Goal: Transaction & Acquisition: Purchase product/service

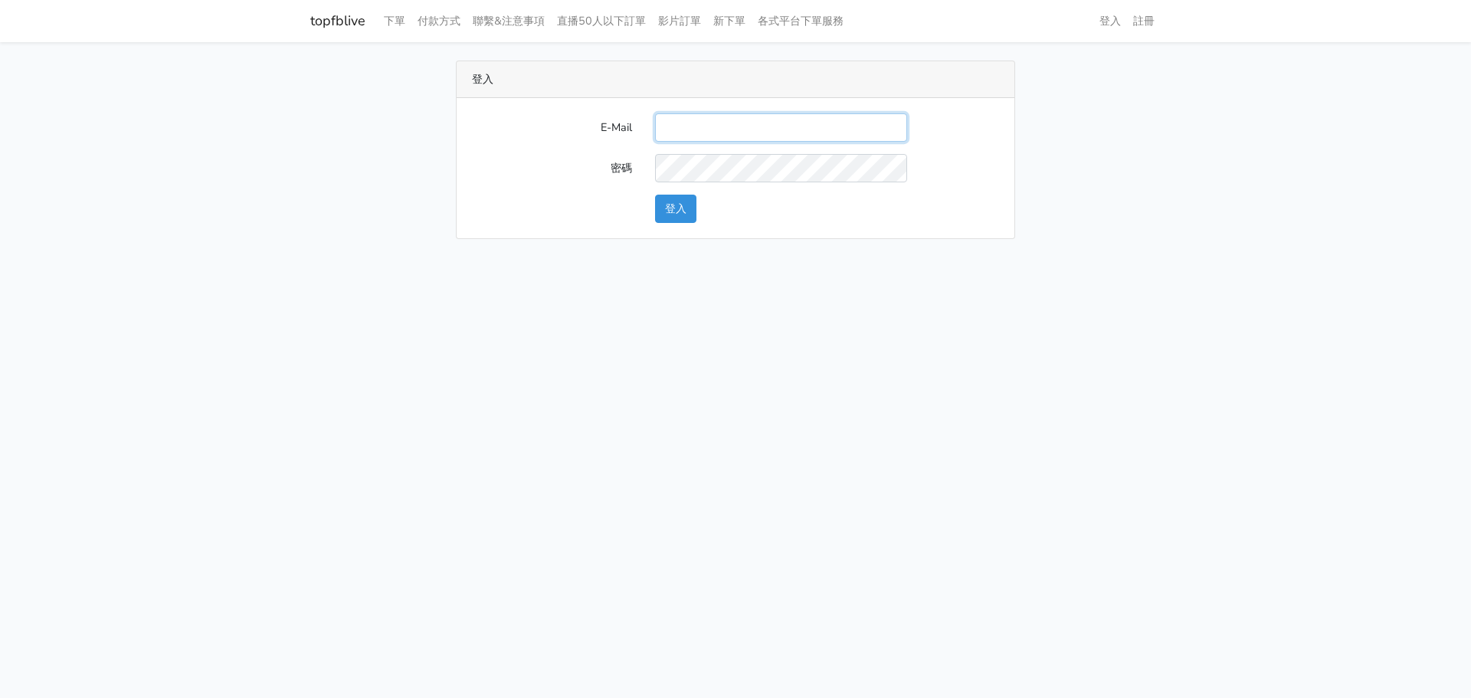
click at [716, 123] on input "E-Mail" at bounding box center [781, 127] width 252 height 28
type input "chaochen.hung@gmail.com"
click at [655, 195] on button "登入" at bounding box center [675, 209] width 41 height 28
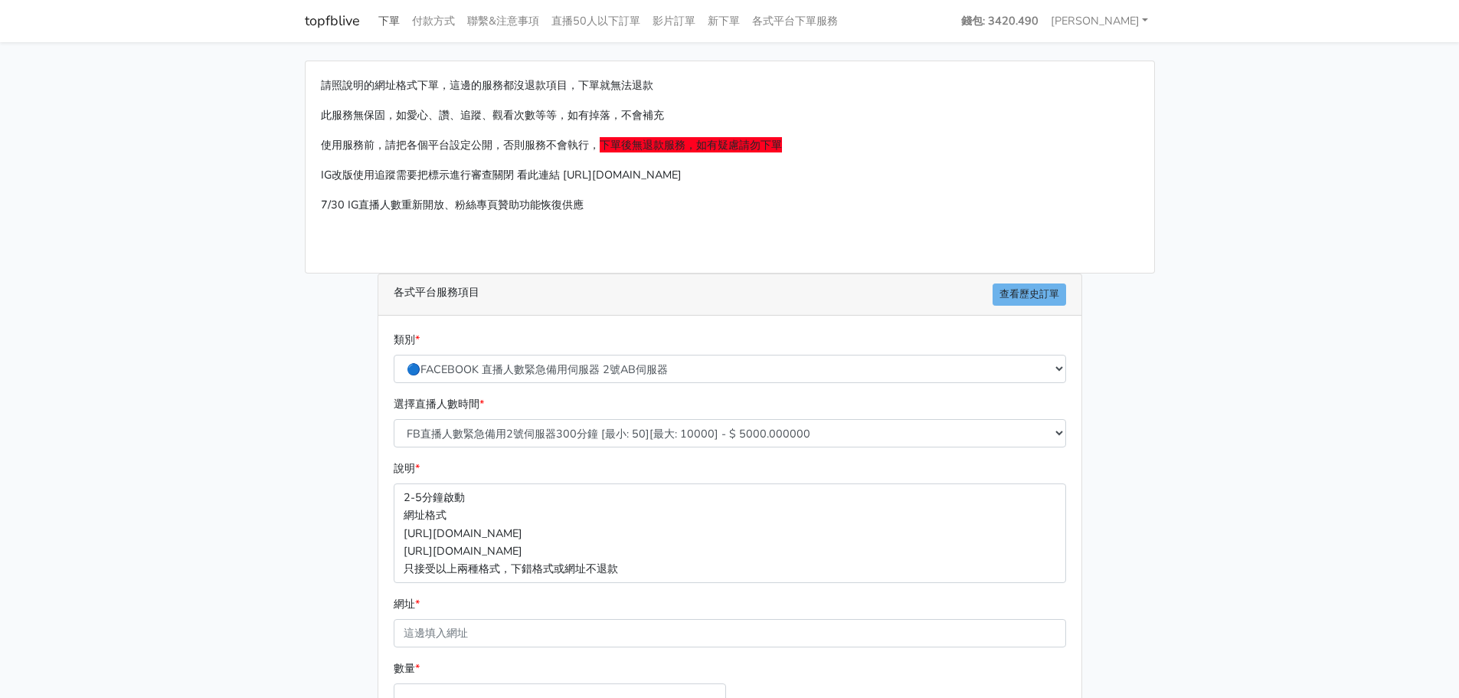
click at [391, 22] on link "下單" at bounding box center [389, 21] width 34 height 30
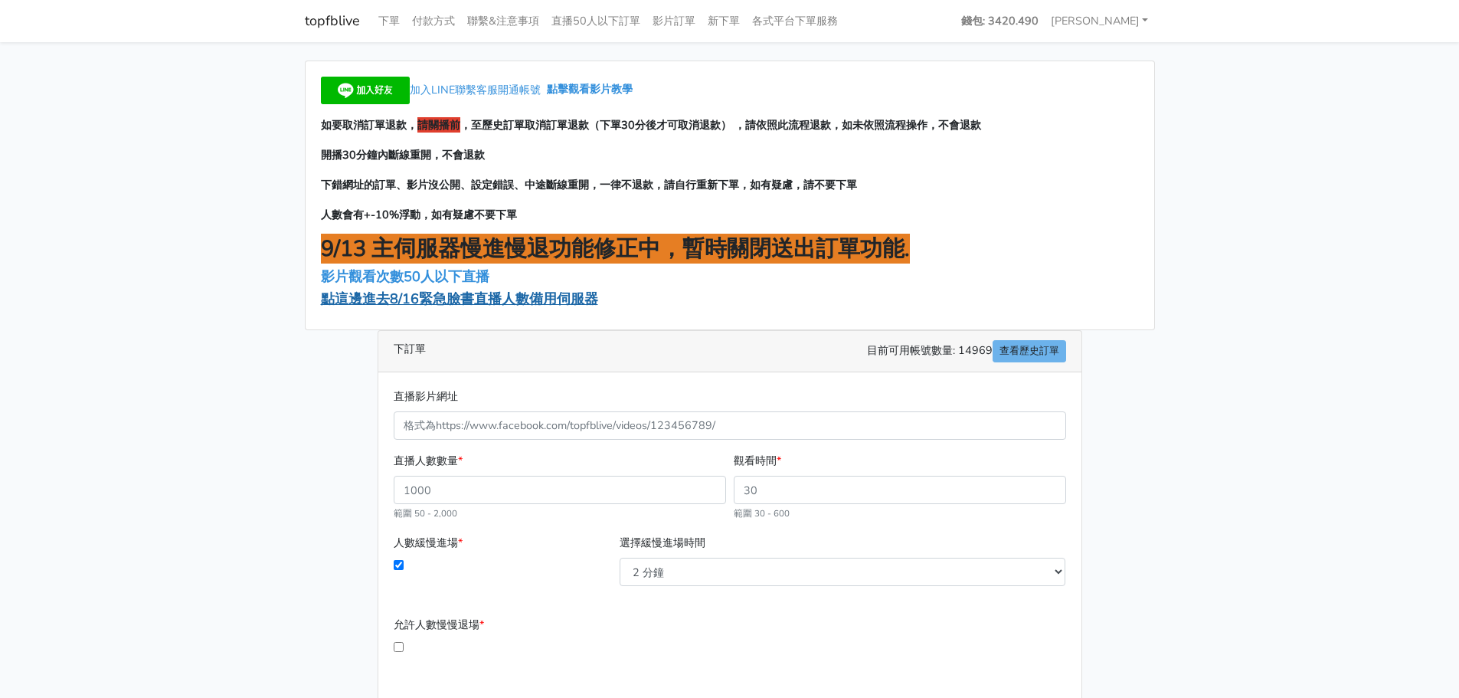
click at [400, 303] on span "點這邊進去8/16緊急臉書直播人數備用伺服器" at bounding box center [459, 299] width 277 height 18
click at [435, 297] on span "點這邊進去8/16緊急臉書直播人數備用伺服器" at bounding box center [459, 299] width 277 height 18
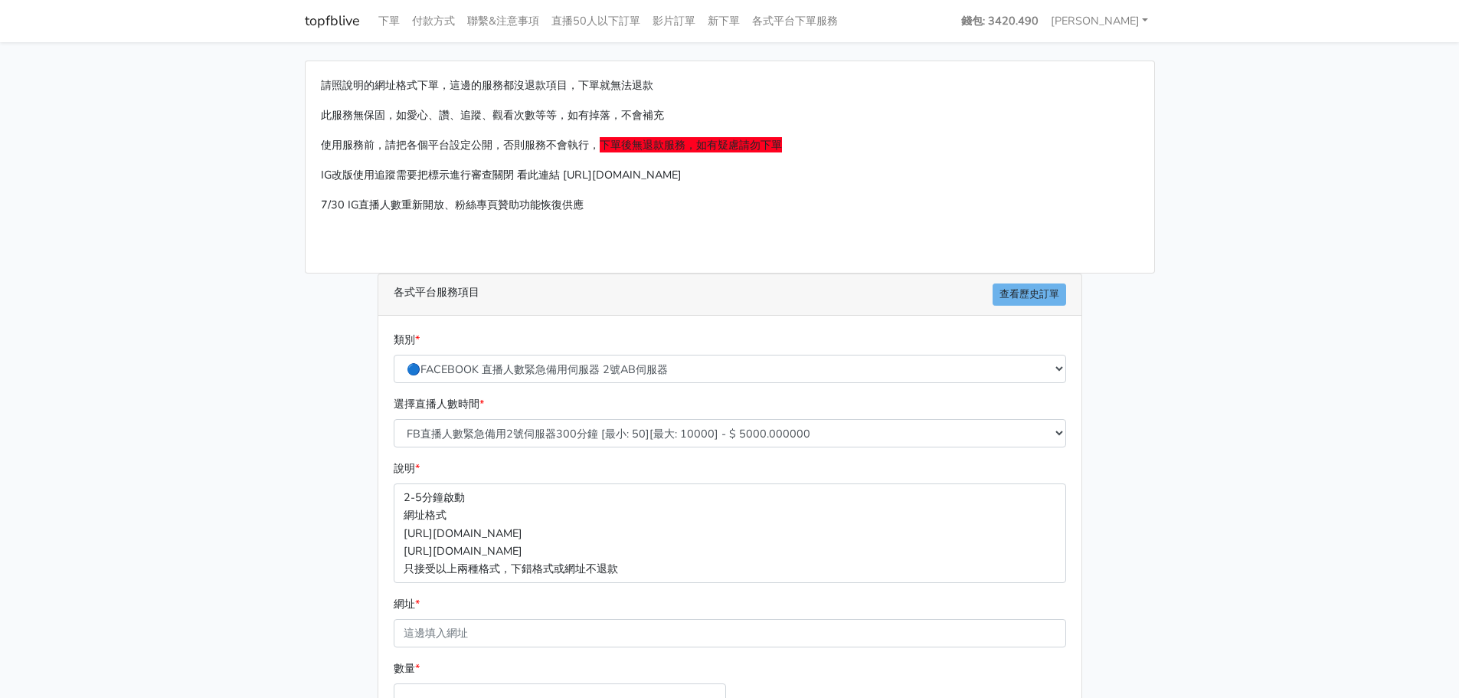
scroll to position [77, 0]
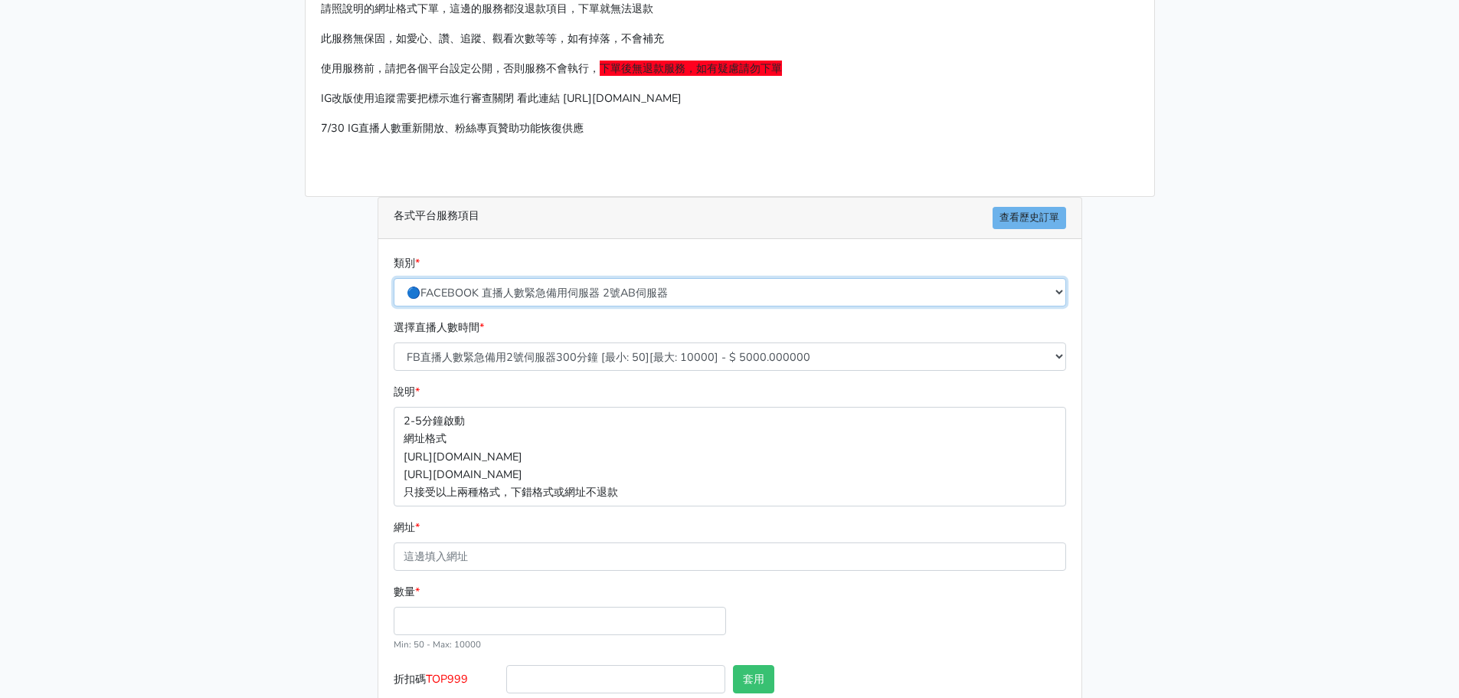
click at [581, 292] on select "🔵FACEBOOK 直播人數緊急備用伺服器 2號AB伺服器 🔵FACEBOOK 網軍專用貼文留言 安全保密 🔵FACEBOOK 直播人數緊急備用伺服器 J1 …" at bounding box center [730, 292] width 673 height 28
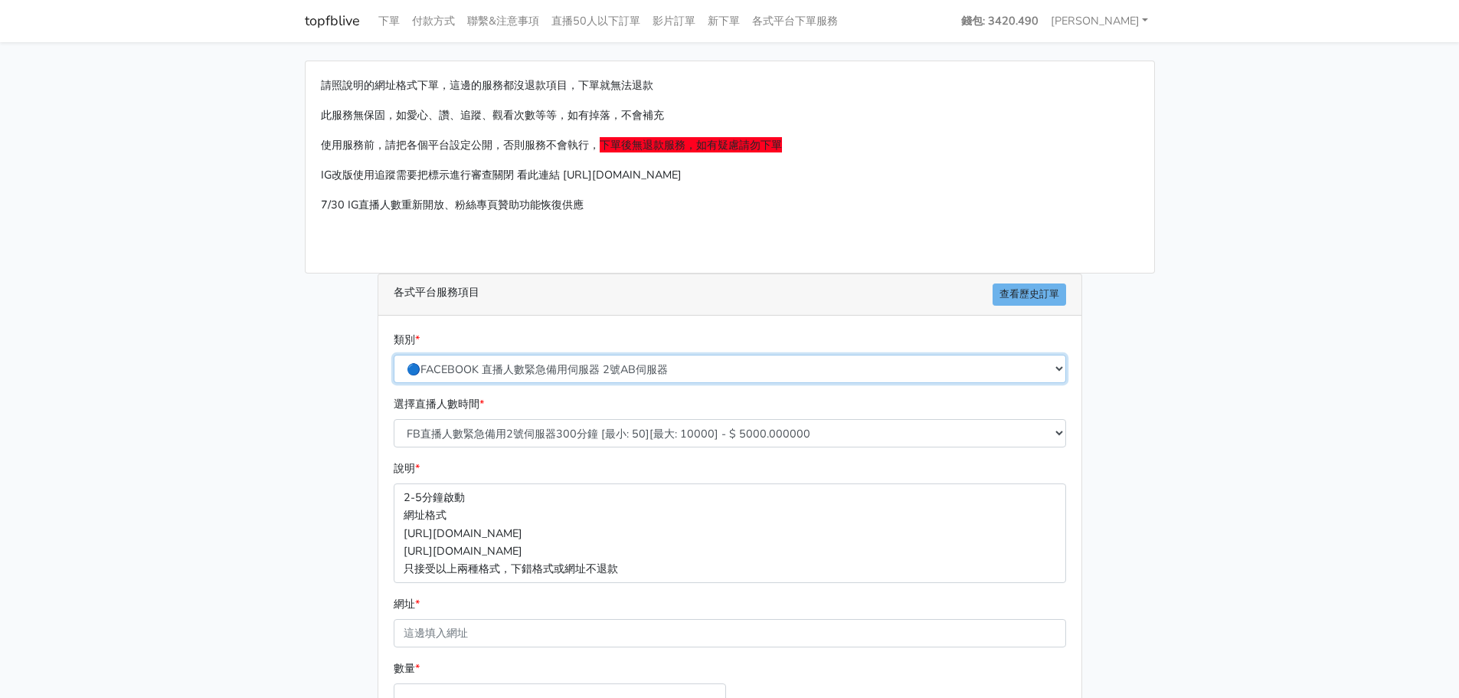
click at [525, 373] on select "🔵FACEBOOK 直播人數緊急備用伺服器 2號AB伺服器 🔵FACEBOOK 網軍專用貼文留言 安全保密 🔵FACEBOOK 直播人數緊急備用伺服器 J1 …" at bounding box center [730, 369] width 673 height 28
click at [113, 269] on main "請照說明的網址格式下單，這邊的服務都沒退款項目，下單就無法退款 此服務無保固，如愛心、讚、追蹤、觀看次數等等，如有掉落，不會補充 使用服務前，請把各個平台設定…" at bounding box center [729, 454] width 1459 height 825
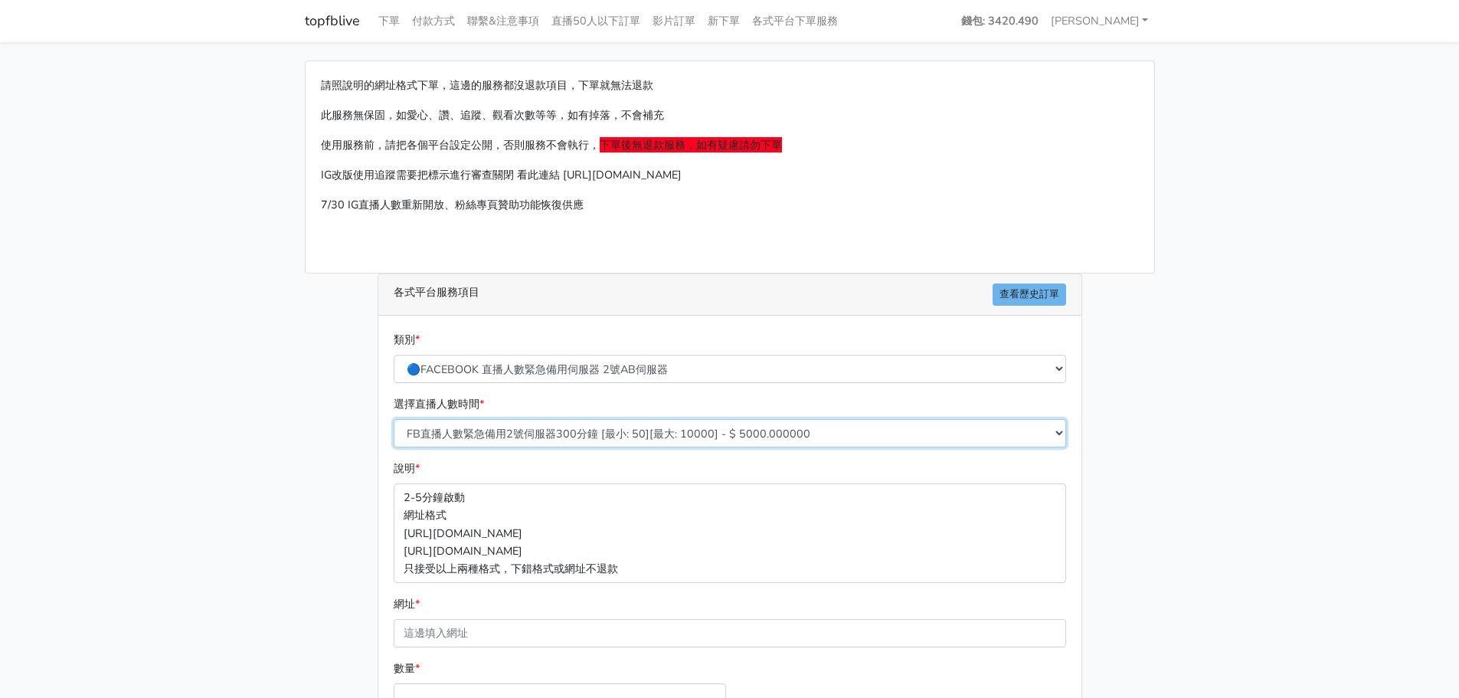
click at [537, 433] on select "FB直播人數緊急備用2號伺服器300分鐘 [最小: 50][最大: 10000] - $ 5000.000000 FB直播人數緊急備用2號伺服器60分鐘 [最…" at bounding box center [730, 433] width 673 height 28
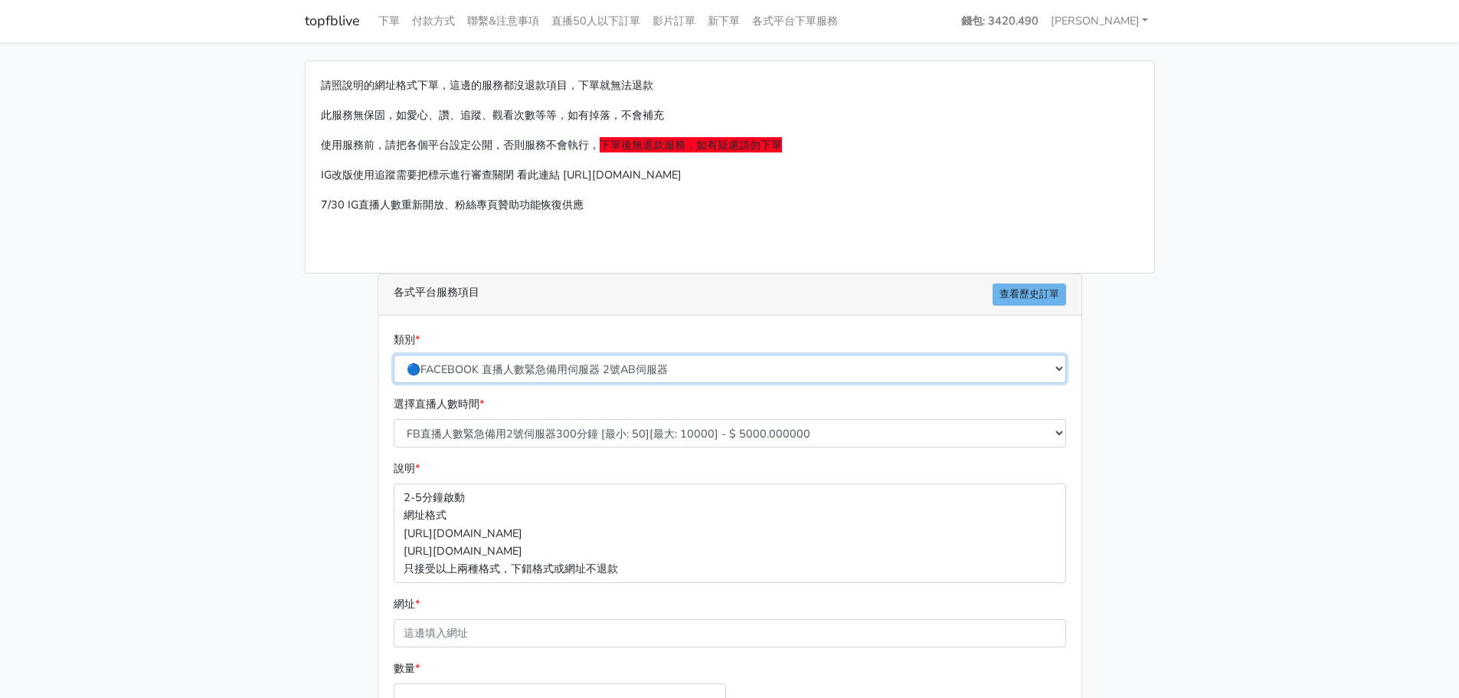
click at [567, 380] on select "🔵FACEBOOK 直播人數緊急備用伺服器 2號AB伺服器 🔵FACEBOOK 網軍專用貼文留言 安全保密 🔵FACEBOOK 直播人數緊急備用伺服器 J1 …" at bounding box center [730, 369] width 673 height 28
click at [394, 355] on select "🔵FACEBOOK 直播人數緊急備用伺服器 2號AB伺服器 🔵FACEBOOK 網軍專用貼文留言 安全保密 🔵FACEBOOK 直播人數緊急備用伺服器 J1 …" at bounding box center [730, 369] width 673 height 28
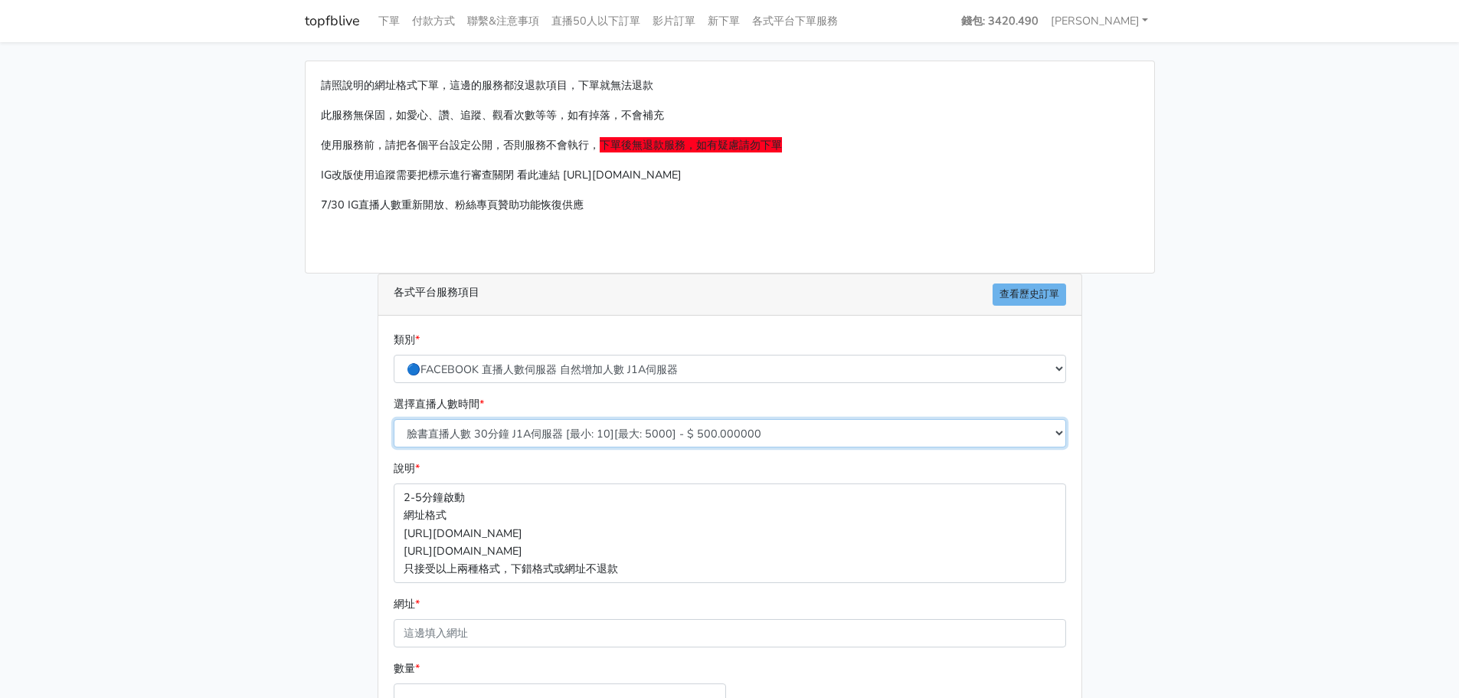
click at [624, 434] on select "臉書直播人數 30分鐘 J1A伺服器 [最小: 10][最大: 5000] - $ 500.000000 臉書直播人數 60分鐘 J1A伺服器 [最小: 10…" at bounding box center [730, 433] width 673 height 28
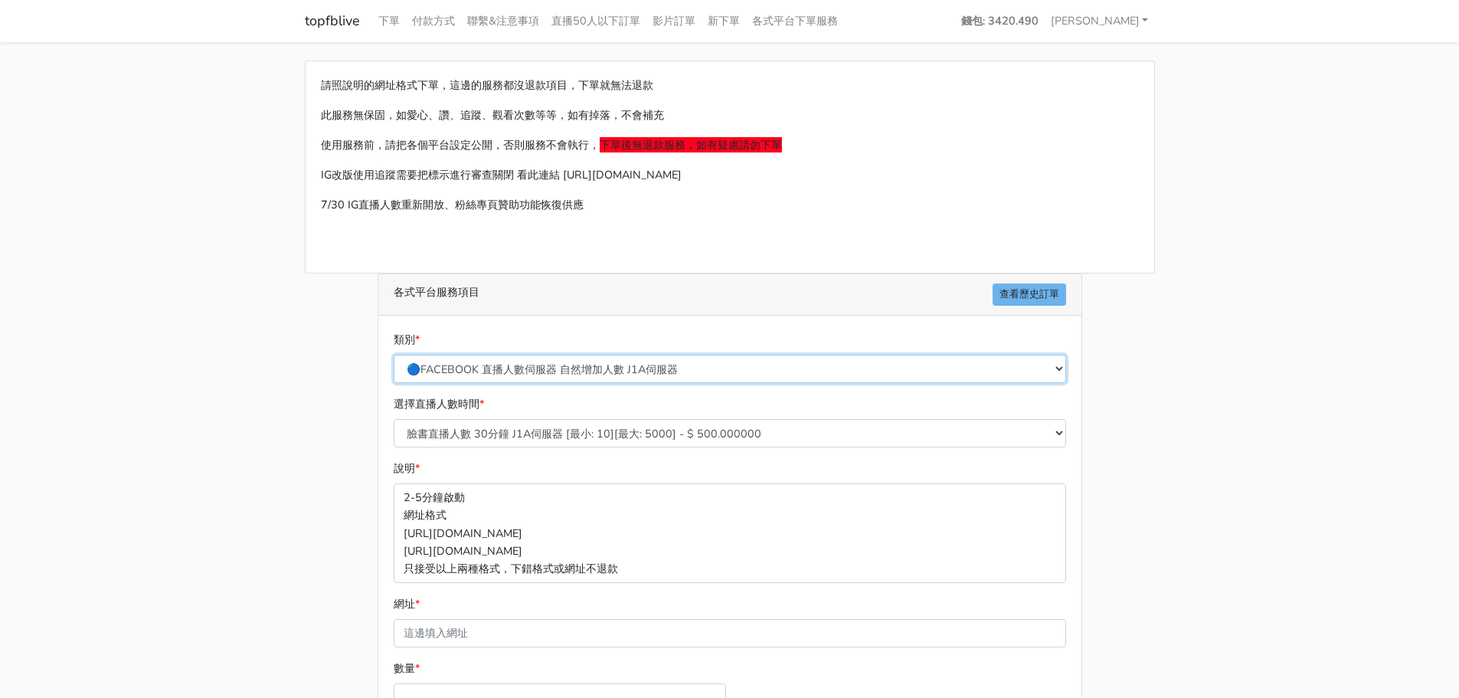
click at [584, 375] on select "🔵FACEBOOK 直播人數緊急備用伺服器 2號AB伺服器 🔵FACEBOOK 網軍專用貼文留言 安全保密 🔵FACEBOOK 直播人數緊急備用伺服器 J1 …" at bounding box center [730, 369] width 673 height 28
select select "🔵台灣帳號FACEBOOK按讚、表情、分享、社團、追蹤服務"
click at [394, 355] on select "🔵FACEBOOK 直播人數緊急備用伺服器 2號AB伺服器 🔵FACEBOOK 網軍專用貼文留言 安全保密 🔵FACEBOOK 直播人數緊急備用伺服器 J1 …" at bounding box center [730, 369] width 673 height 28
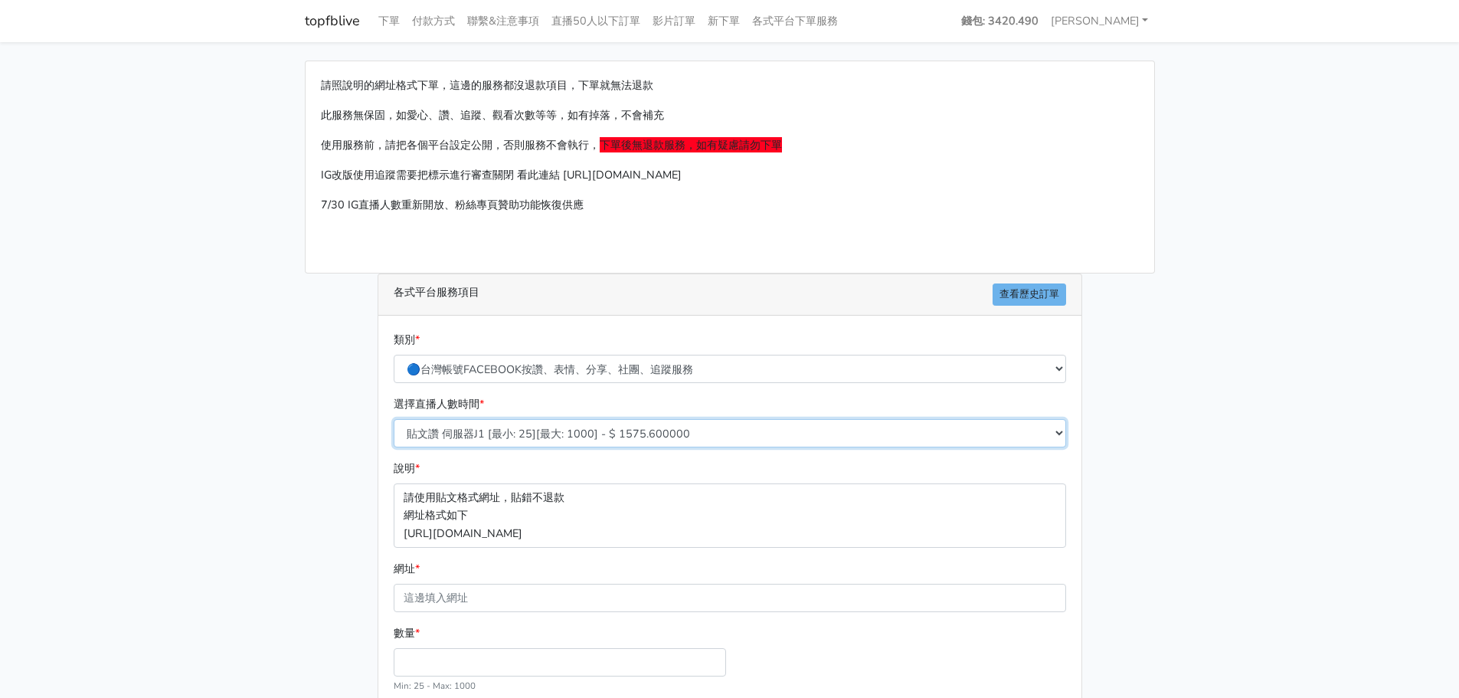
click at [614, 437] on select "貼文讚 伺服器J1 [最小: 25][最大: 1000] - $ 1575.600000 FB粉絲專頁讚 只有讚沒有追蹤 [最小: 100][最大: 1000…" at bounding box center [730, 433] width 673 height 28
click at [1160, 471] on div "請照說明的網址格式下單，這邊的服務都沒退款項目，下單就無法退款 此服務無保固，如愛心、讚、追蹤、觀看次數等等，如有掉落，不會補充 使用服務前，請把各個平台設定…" at bounding box center [729, 437] width 873 height 753
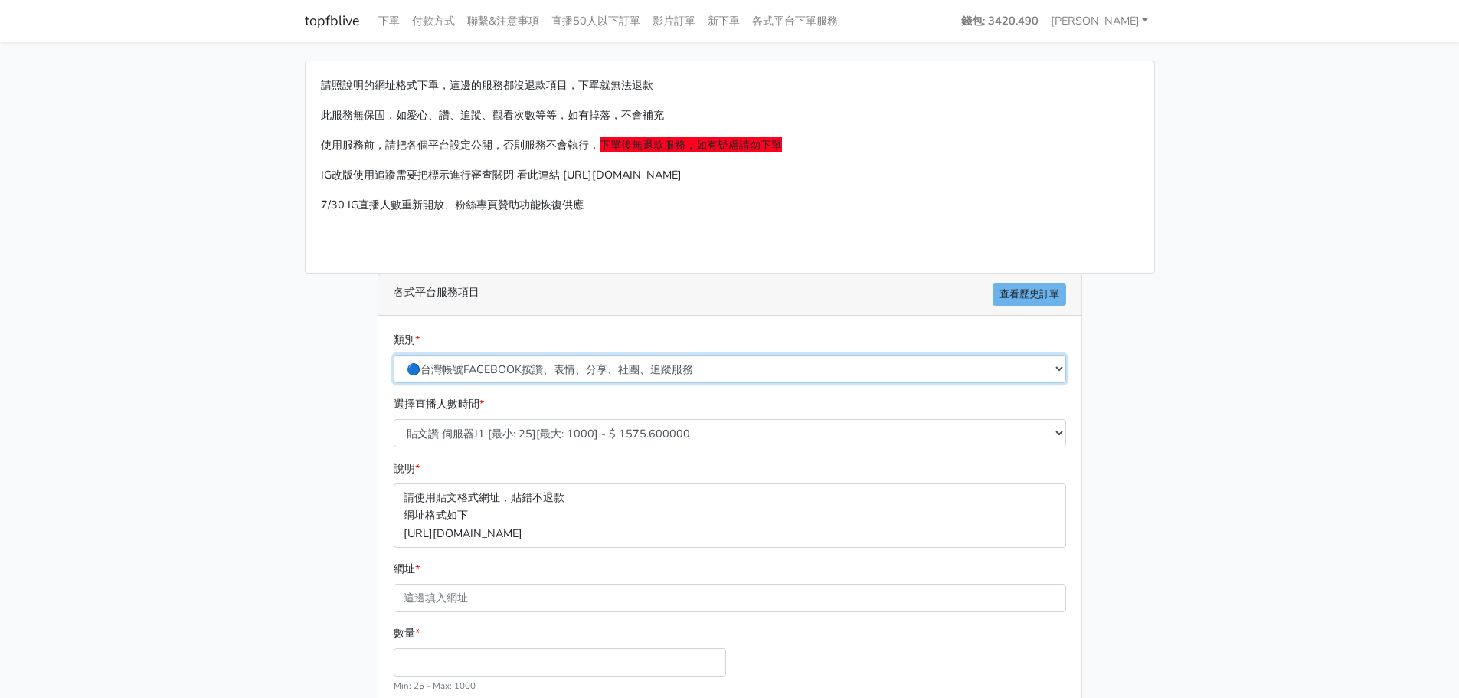
click at [535, 368] on select "🔵FACEBOOK 直播人數緊急備用伺服器 2號AB伺服器 🔵FACEBOOK 網軍專用貼文留言 安全保密 🔵FACEBOOK 直播人數緊急備用伺服器 J1 …" at bounding box center [730, 369] width 673 height 28
click at [546, 374] on select "🔵FACEBOOK 直播人數緊急備用伺服器 2號AB伺服器 🔵FACEBOOK 網軍專用貼文留言 安全保密 🔵FACEBOOK 直播人數緊急備用伺服器 J1 …" at bounding box center [730, 369] width 673 height 28
drag, startPoint x: 1352, startPoint y: 447, endPoint x: 1118, endPoint y: 660, distance: 315.6
click at [1353, 445] on main "請照說明的網址格式下單，這邊的服務都沒退款項目，下單就無法退款 此服務無保固，如愛心、讚、追蹤、觀看次數等等，如有掉落，不會補充 使用服務前，請把各個平台設定…" at bounding box center [729, 437] width 1459 height 790
click at [1237, 357] on main "請照說明的網址格式下單，這邊的服務都沒退款項目，下單就無法退款 此服務無保固，如愛心、讚、追蹤、觀看次數等等，如有掉落，不會補充 使用服務前，請把各個平台設定…" at bounding box center [729, 437] width 1459 height 790
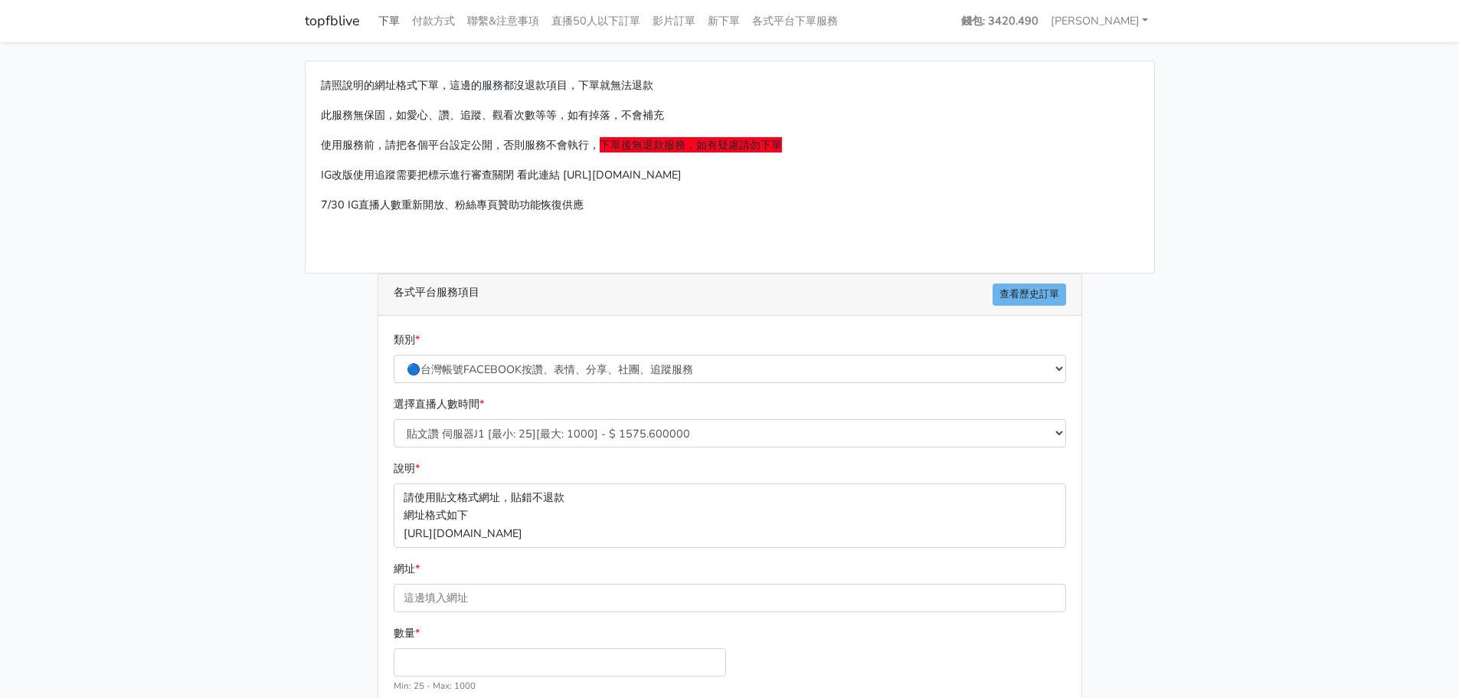
click at [391, 22] on link "下單" at bounding box center [389, 21] width 34 height 30
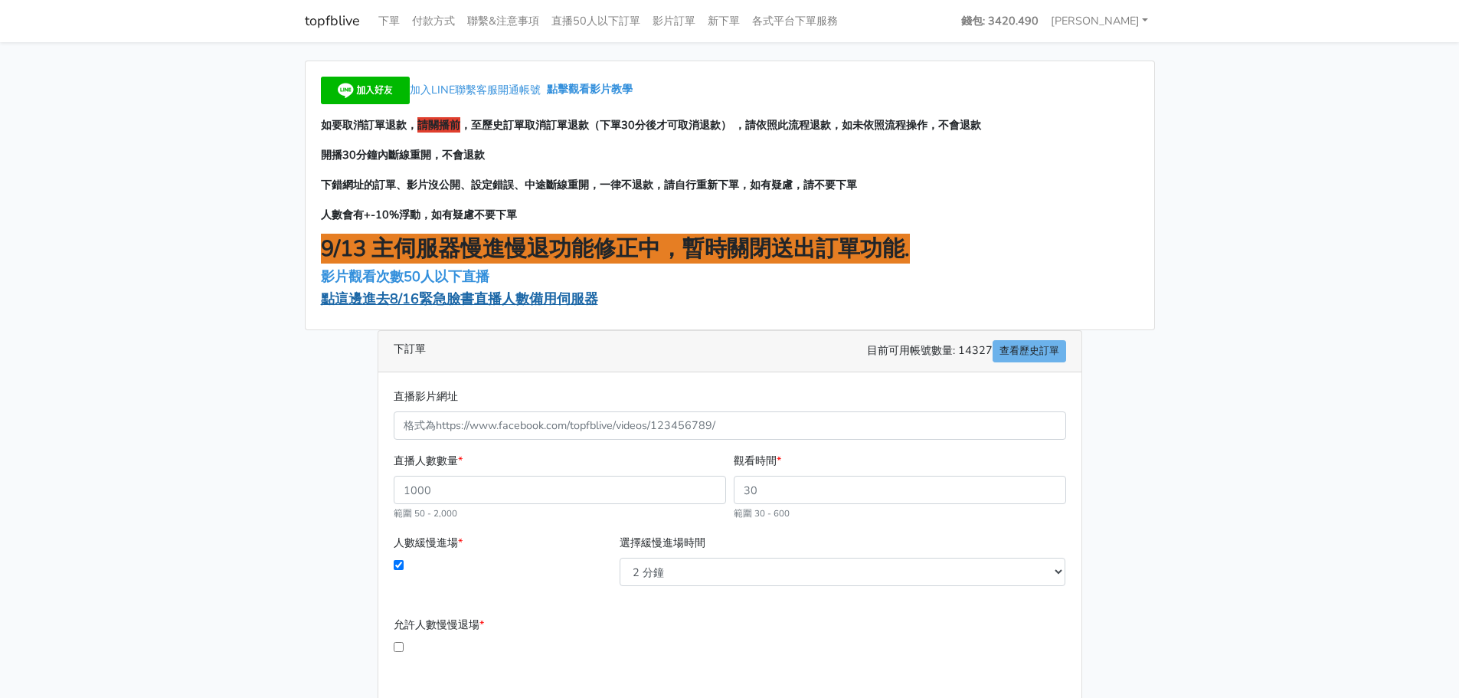
click at [427, 300] on span "點這邊進去8/16緊急臉書直播人數備用伺服器" at bounding box center [459, 299] width 277 height 18
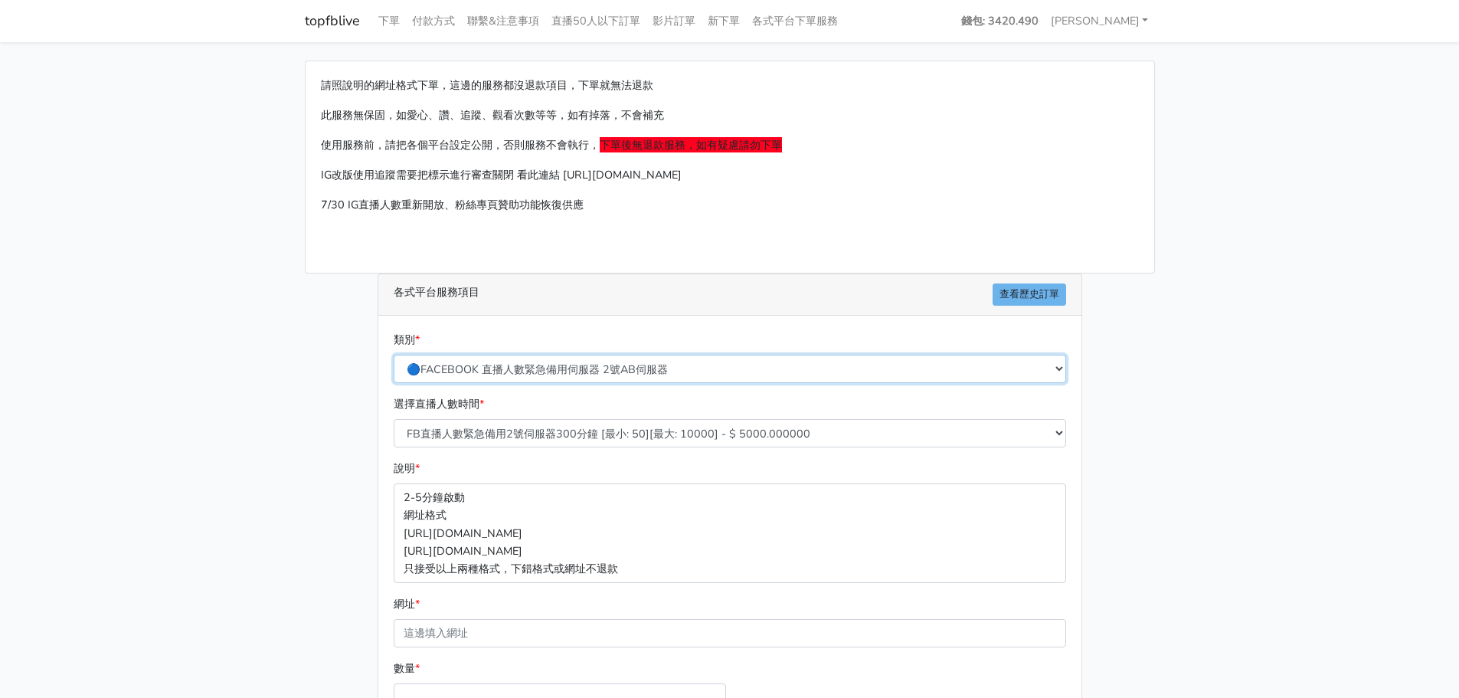
click at [486, 365] on select "🔵FACEBOOK 直播人數緊急備用伺服器 2號AB伺服器 🔵FACEBOOK 網軍專用貼文留言 安全保密 🔵FACEBOOK 直播人數緊急備用伺服器 J1 …" at bounding box center [730, 369] width 673 height 28
click at [1120, 205] on p "7/30 IG直播人數重新開放、粉絲專頁贊助功能恢復供應" at bounding box center [730, 205] width 818 height 18
click at [626, 376] on select "🔵FACEBOOK 直播人數緊急備用伺服器 2號AB伺服器 🔵FACEBOOK 網軍專用貼文留言 安全保密 🔵FACEBOOK 直播人數緊急備用伺服器 J1 …" at bounding box center [730, 369] width 673 height 28
click at [1380, 319] on main "請照說明的網址格式下單，這邊的服務都沒退款項目，下單就無法退款 此服務無保固，如愛心、讚、追蹤、觀看次數等等，如有掉落，不會補充 使用服務前，請把各個平台設定…" at bounding box center [729, 454] width 1459 height 825
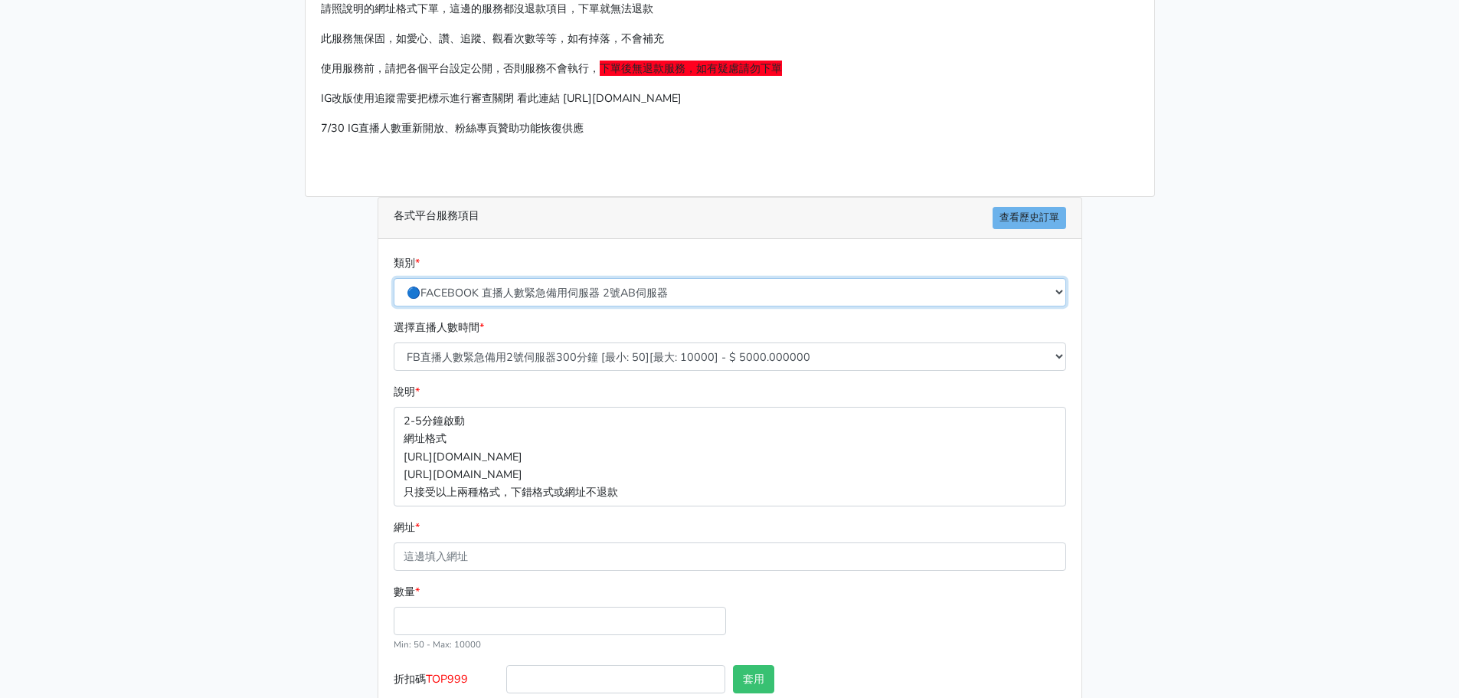
click at [584, 292] on select "🔵FACEBOOK 直播人數緊急備用伺服器 2號AB伺服器 🔵FACEBOOK 網軍專用貼文留言 安全保密 🔵FACEBOOK 直播人數緊急備用伺服器 J1 …" at bounding box center [730, 292] width 673 height 28
select select "🔵FACEBOOK 直播人數伺服器 自然增加人數 J1A伺服器"
click at [394, 278] on select "🔵FACEBOOK 直播人數緊急備用伺服器 2號AB伺服器 🔵FACEBOOK 網軍專用貼文留言 安全保密 🔵FACEBOOK 直播人數緊急備用伺服器 J1 …" at bounding box center [730, 292] width 673 height 28
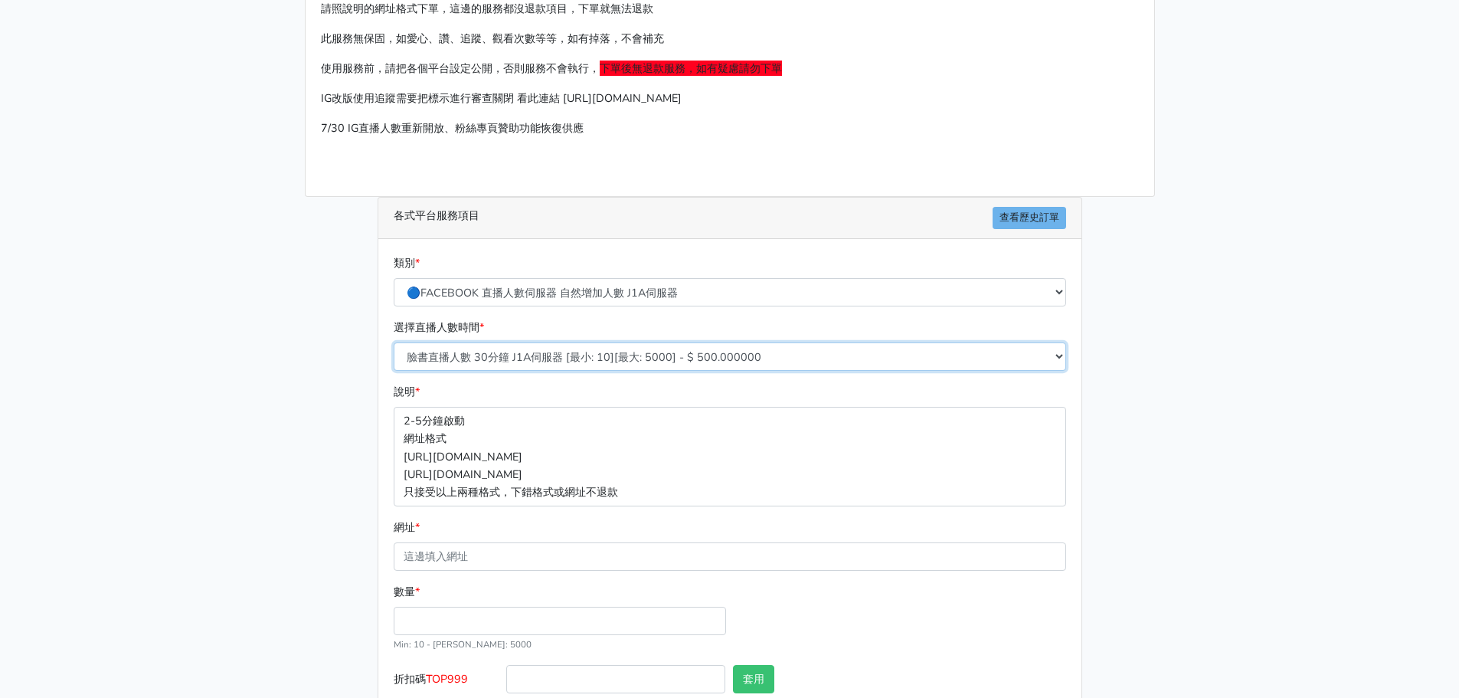
click at [551, 352] on select "臉書直播人數 30分鐘 J1A伺服器 [最小: 10][最大: 5000] - $ 500.000000 臉書直播人數 60分鐘 J1A伺服器 [最小: 10…" at bounding box center [730, 356] width 673 height 28
select select "623"
click at [394, 342] on select "臉書直播人數 30分鐘 J1A伺服器 [最小: 10][最大: 5000] - $ 500.000000 臉書直播人數 60分鐘 J1A伺服器 [最小: 10…" at bounding box center [730, 356] width 673 height 28
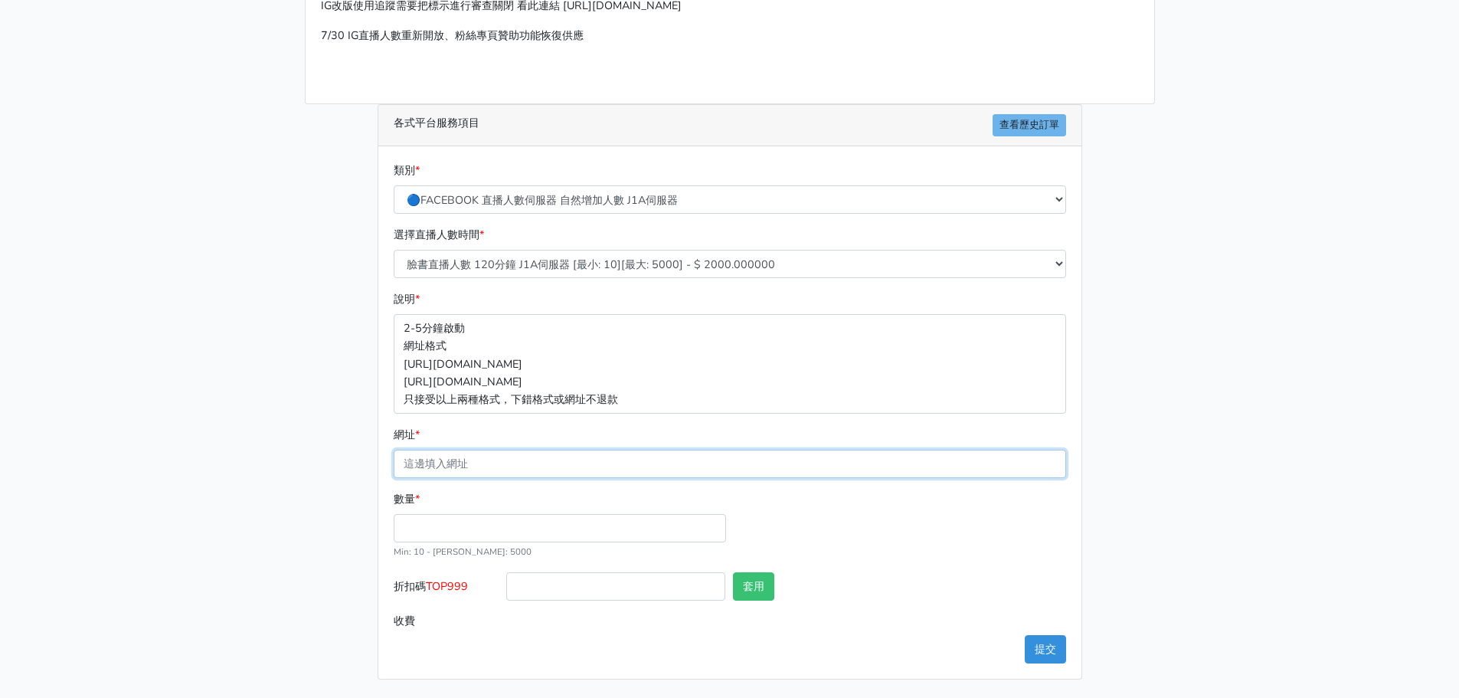
click at [487, 469] on input "網址 *" at bounding box center [730, 464] width 673 height 28
paste input "[URL][DOMAIN_NAME]"
type input "[URL][DOMAIN_NAME]"
click at [1096, 546] on div "請照說明的網址格式下單，這邊的服務都沒退款項目，下單就無法退款 此服務無保固，如愛心、讚、追蹤、觀看次數等等，如有掉落，不會補充 使用服務前，請把各個平台設定…" at bounding box center [729, 285] width 873 height 788
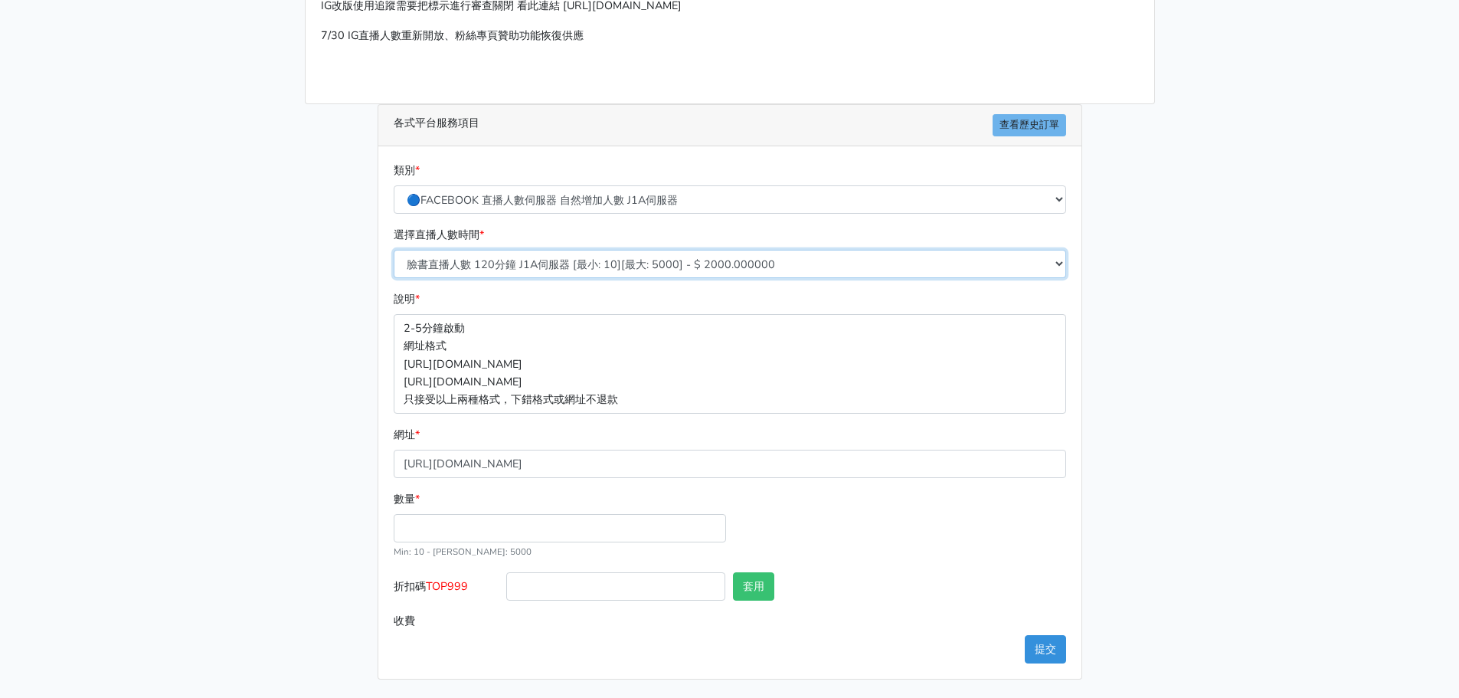
click at [614, 270] on select "臉書直播人數 30分鐘 J1A伺服器 [最小: 10][最大: 5000] - $ 500.000000 臉書直播人數 60分鐘 J1A伺服器 [最小: 10…" at bounding box center [730, 264] width 673 height 28
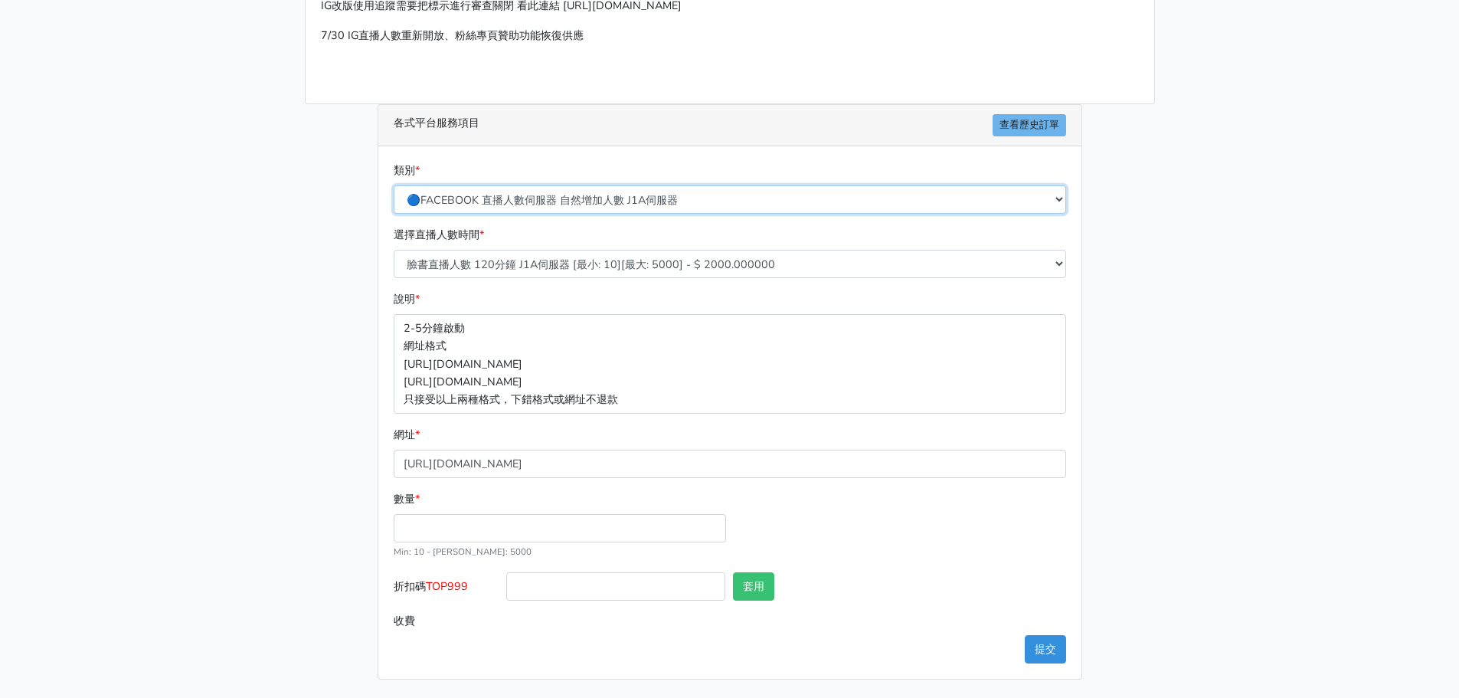
click at [591, 201] on select "🔵FACEBOOK 直播人數緊急備用伺服器 2號AB伺服器 🔵FACEBOOK 網軍專用貼文留言 安全保密 🔵FACEBOOK 直播人數緊急備用伺服器 J1 …" at bounding box center [730, 199] width 673 height 28
click at [394, 185] on select "🔵FACEBOOK 直播人數緊急備用伺服器 2號AB伺服器 🔵FACEBOOK 網軍專用貼文留言 安全保密 🔵FACEBOOK 直播人數緊急備用伺服器 J1 …" at bounding box center [730, 199] width 673 height 28
click at [491, 532] on input "數量 *" at bounding box center [560, 528] width 332 height 28
type input "350"
type input "700.000"
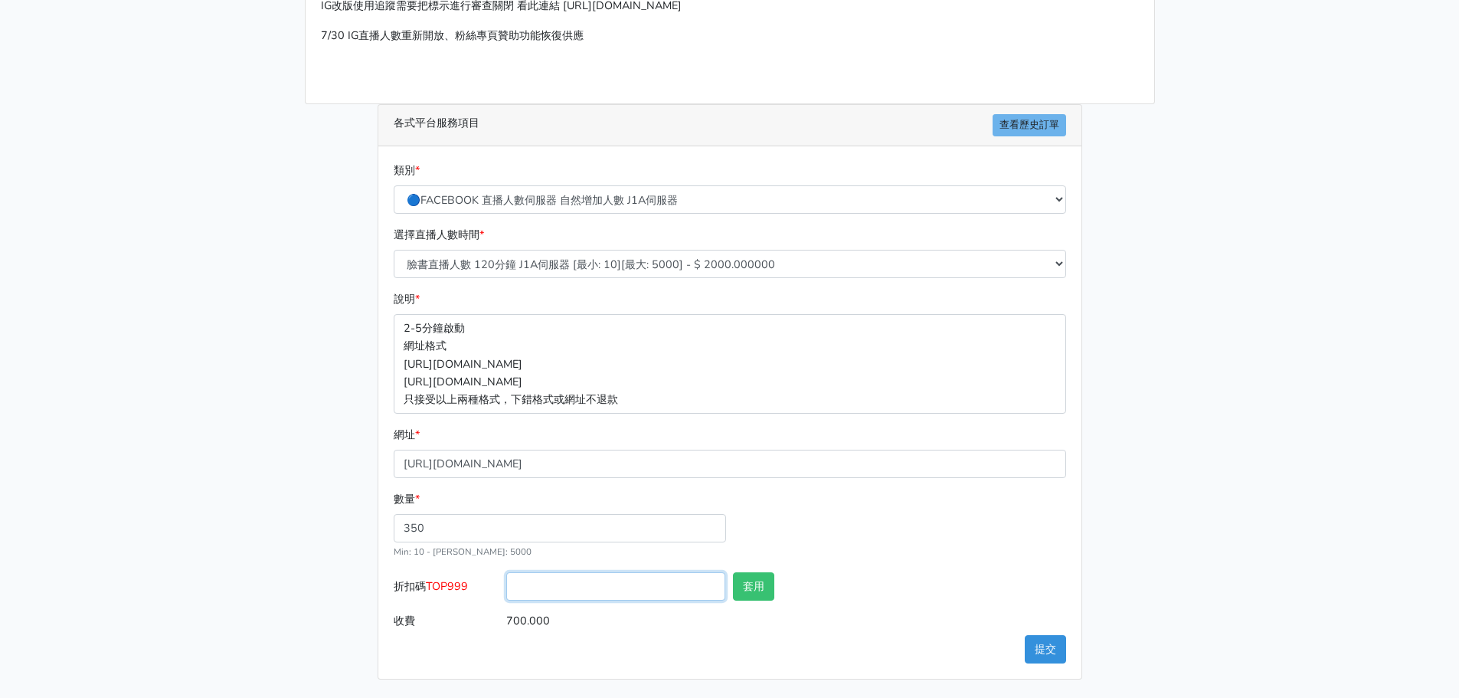
click at [529, 581] on input "折扣碼 TOP999" at bounding box center [615, 586] width 219 height 28
type input "TOP999"
click at [1014, 564] on div "數量 * 350 Min: 10 - Max: 5000" at bounding box center [730, 531] width 680 height 82
click at [1047, 653] on button "提交" at bounding box center [1045, 649] width 41 height 28
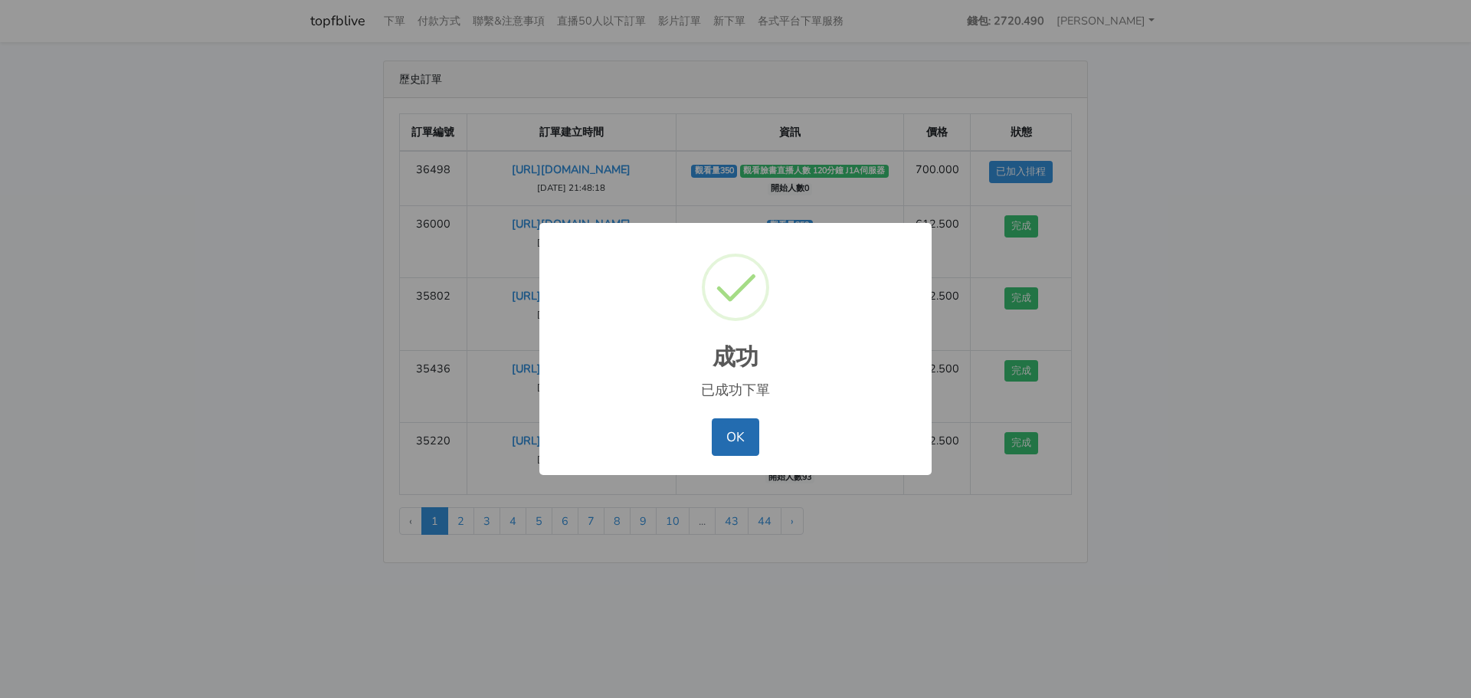
click at [729, 438] on button "OK" at bounding box center [735, 436] width 47 height 37
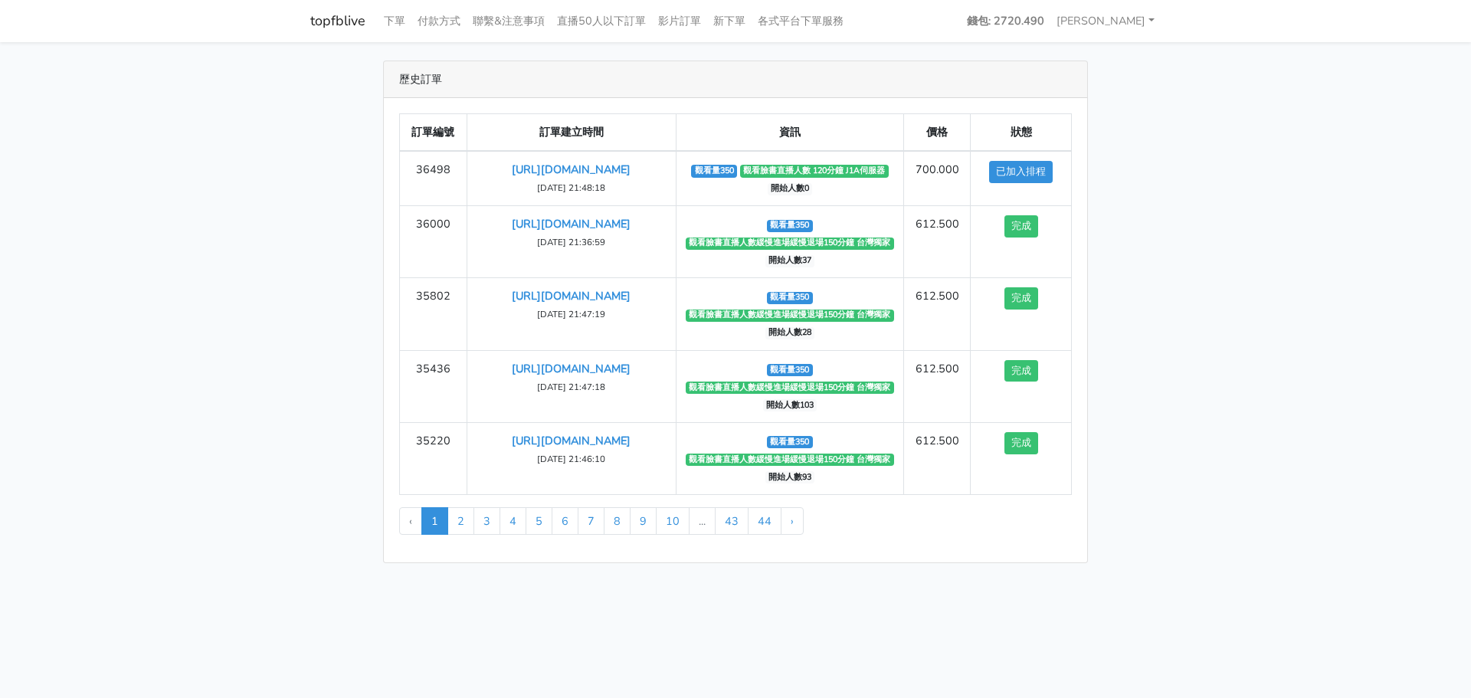
click at [1085, 562] on div "訂單編號 訂單建立時間 資訊 價格 狀態 36498 [URL][DOMAIN_NAME] [DATE] 21:48:18 觀看量350 開始人數0 1" at bounding box center [735, 330] width 703 height 464
click at [1191, 127] on main "歷史訂單 訂單編號 訂單建立時間 資訊 價格 狀態 36498 [URL][DOMAIN_NAME] ‹" at bounding box center [735, 311] width 1471 height 539
